Goal: Transaction & Acquisition: Purchase product/service

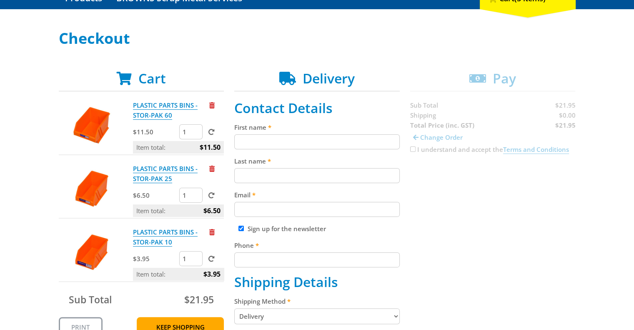
scroll to position [125, 0]
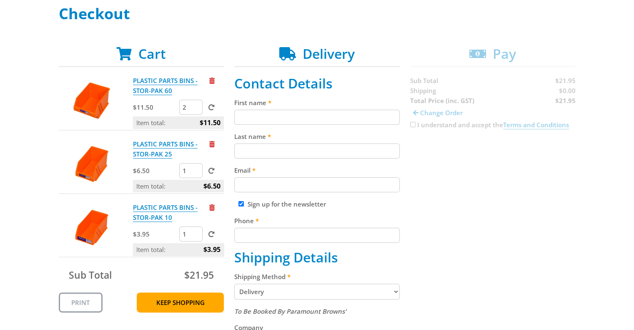
type input "2"
click at [196, 103] on input "2" at bounding box center [190, 107] width 23 height 15
click at [197, 168] on input "2" at bounding box center [190, 170] width 23 height 15
click at [197, 168] on input "3" at bounding box center [190, 170] width 23 height 15
type input "4"
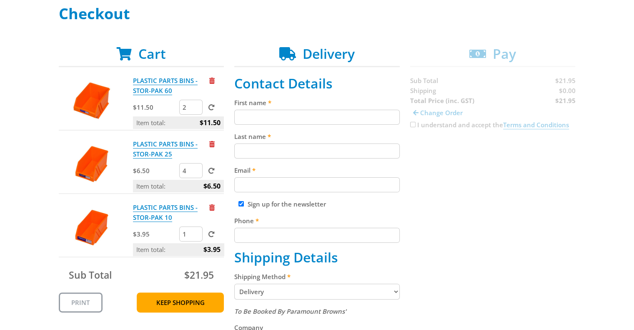
click at [197, 168] on input "4" at bounding box center [190, 170] width 23 height 15
click at [212, 107] on span at bounding box center [212, 107] width 6 height 6
click at [0, 0] on input "submit" at bounding box center [0, 0] width 0 height 0
click at [195, 167] on input "2" at bounding box center [190, 170] width 23 height 15
click at [195, 167] on input "3" at bounding box center [190, 170] width 23 height 15
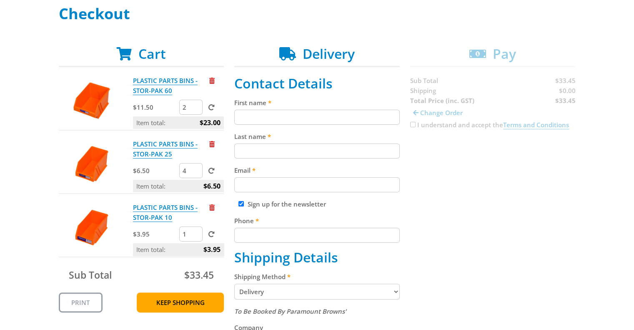
type input "4"
click at [195, 167] on input "4" at bounding box center [190, 170] width 23 height 15
click at [212, 171] on span at bounding box center [212, 171] width 6 height 6
click at [0, 0] on input "submit" at bounding box center [0, 0] width 0 height 0
type input "2"
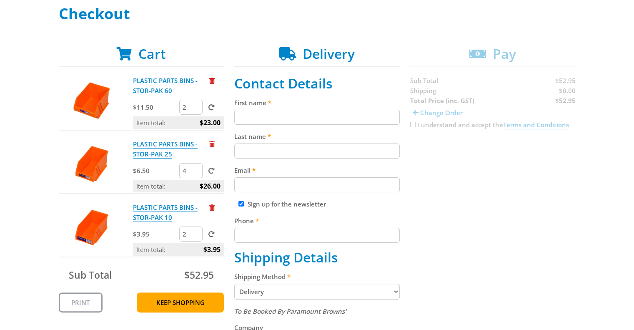
click at [196, 230] on input "2" at bounding box center [190, 234] width 23 height 15
click at [212, 234] on span at bounding box center [212, 234] width 6 height 6
click at [0, 0] on input "submit" at bounding box center [0, 0] width 0 height 0
click at [254, 117] on input "First name" at bounding box center [317, 117] width 166 height 15
type input "[PERSON_NAME]"
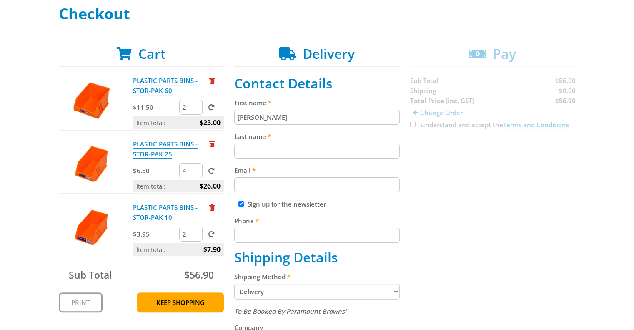
type input "[PERSON_NAME]"
type input "[PERSON_NAME][EMAIL_ADDRESS][PERSON_NAME][DOMAIN_NAME]"
type input "0428113918"
type input "SA Water"
type input "[STREET_ADDRESS]"
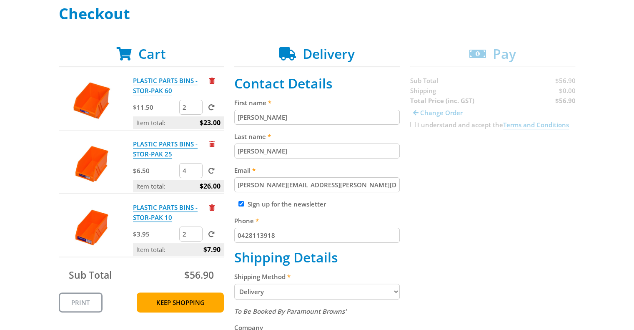
type input "[PERSON_NAME]"
type input "5640"
select select "SA"
click at [242, 203] on input "Sign up for the newsletter" at bounding box center [241, 203] width 5 height 5
checkbox input "false"
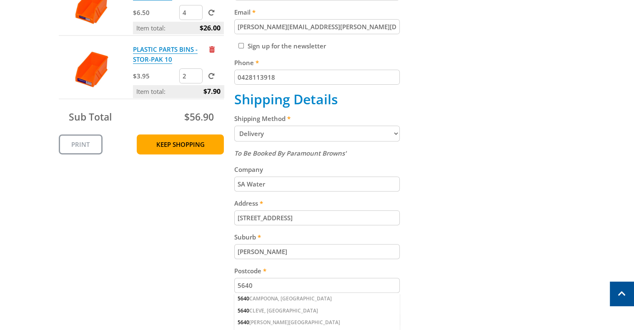
scroll to position [292, 0]
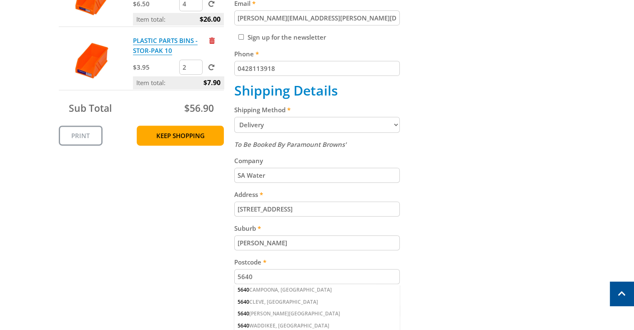
click at [446, 232] on div "Cart PLASTIC PARTS BINS - STOR-PAK 60 $11.50 2 Item total: $23.00 PLASTIC PARTS…" at bounding box center [317, 146] width 517 height 534
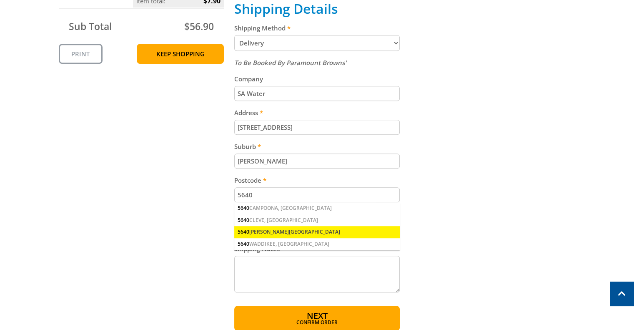
scroll to position [375, 0]
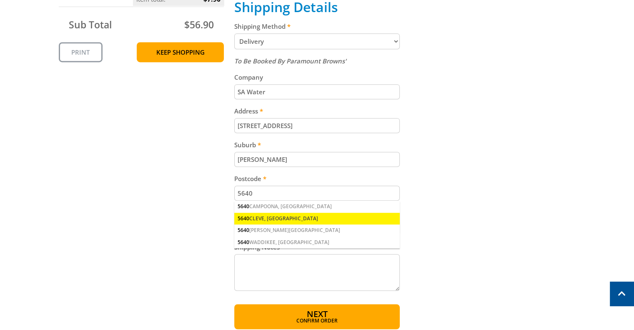
click at [269, 214] on div "5640 CLEVE, [GEOGRAPHIC_DATA]" at bounding box center [317, 219] width 166 height 12
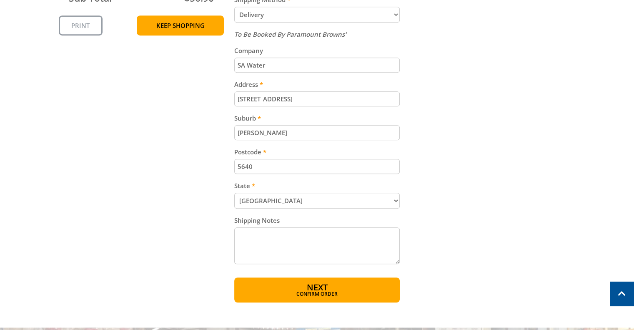
scroll to position [417, 0]
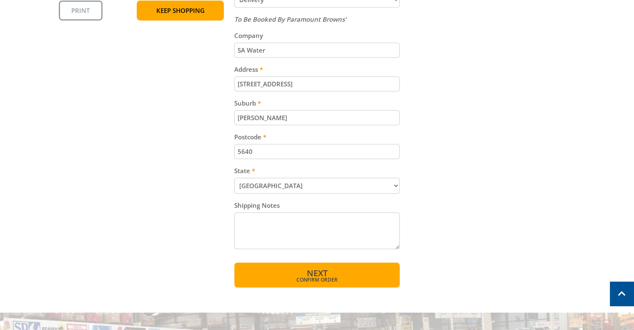
click at [312, 277] on span "Confirm order" at bounding box center [317, 279] width 130 height 5
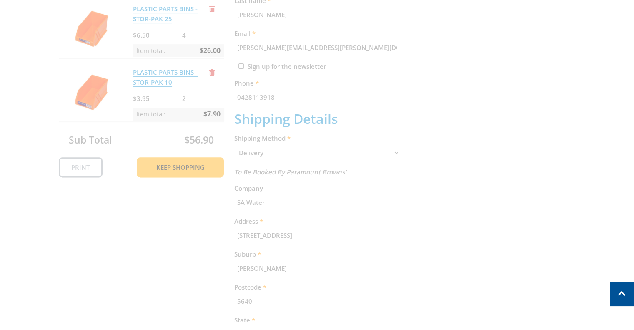
scroll to position [171, 0]
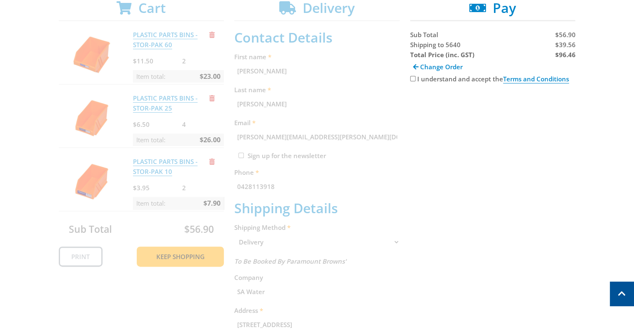
click at [412, 78] on input "I understand and accept the Terms and Conditions" at bounding box center [412, 78] width 5 height 5
checkbox input "true"
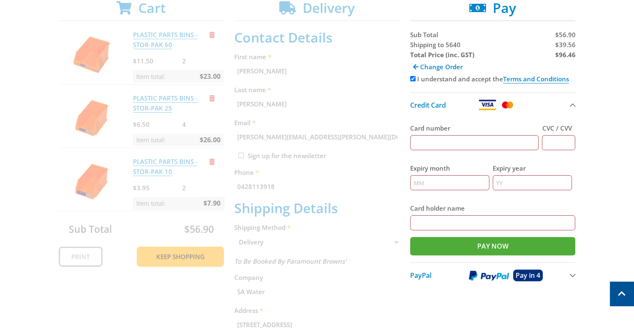
click at [426, 144] on input "Card number" at bounding box center [474, 142] width 129 height 15
type input "[CREDIT_CARD_NUMBER]"
click at [552, 141] on input "CVC / CVV" at bounding box center [558, 142] width 33 height 15
type input "919"
click at [432, 180] on input "Expiry month" at bounding box center [449, 182] width 79 height 15
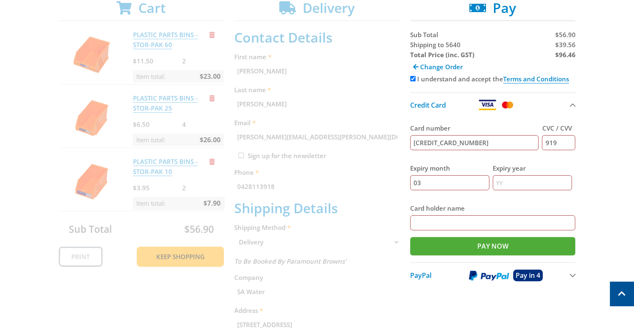
type input "03"
click at [504, 182] on input "Expiry year" at bounding box center [532, 182] width 79 height 15
type input "26"
click at [435, 219] on input "Card holder name" at bounding box center [493, 222] width 166 height 15
type input "[PERSON_NAME]"
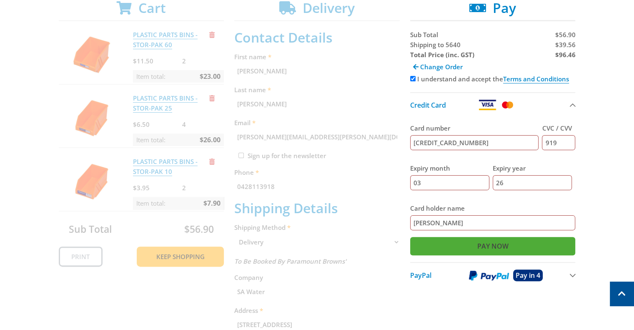
click at [490, 243] on input "Pay Now" at bounding box center [493, 246] width 166 height 18
type input "Paying..."
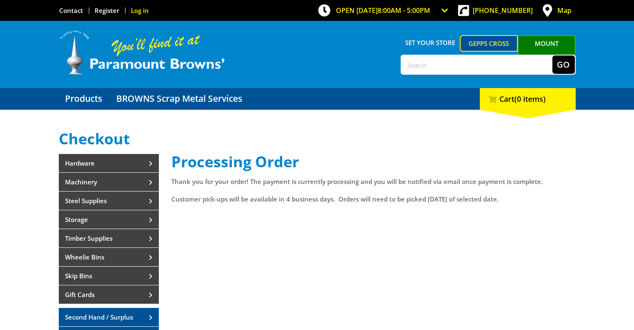
click at [139, 8] on link "Log in" at bounding box center [140, 10] width 18 height 8
